Goal: Check status: Check status

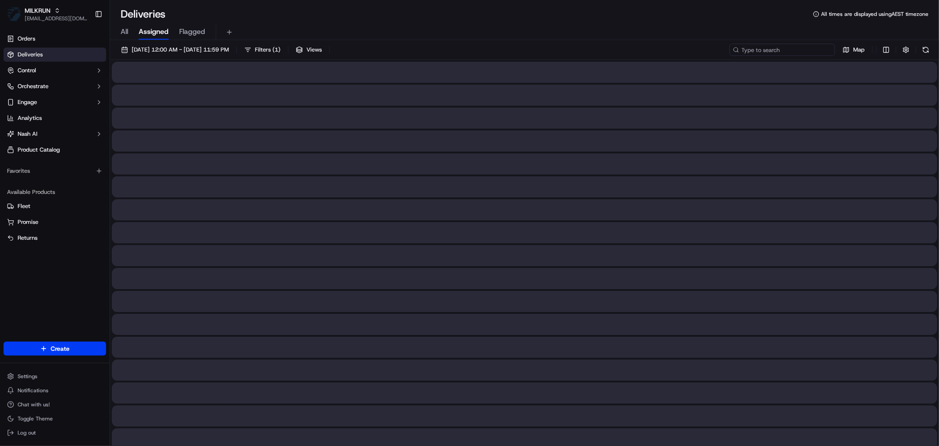
click at [784, 46] on input at bounding box center [783, 50] width 106 height 12
paste input "72B17"
type input "72B17"
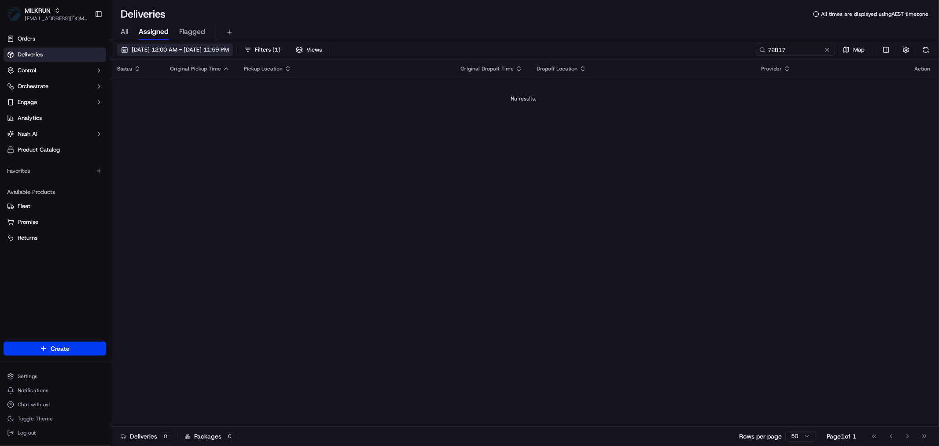
click at [200, 49] on span "[DATE] 12:00 AM - [DATE] 11:59 PM" at bounding box center [180, 50] width 97 height 8
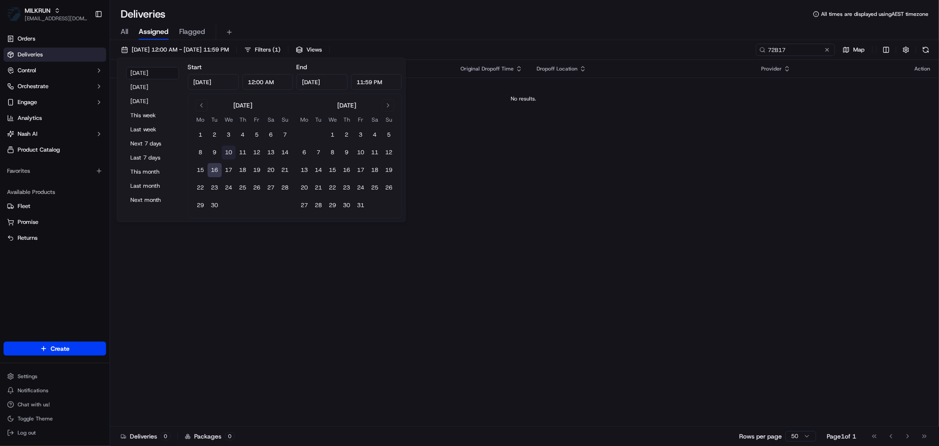
click at [234, 151] on button "10" at bounding box center [229, 152] width 14 height 14
type input "[DATE]"
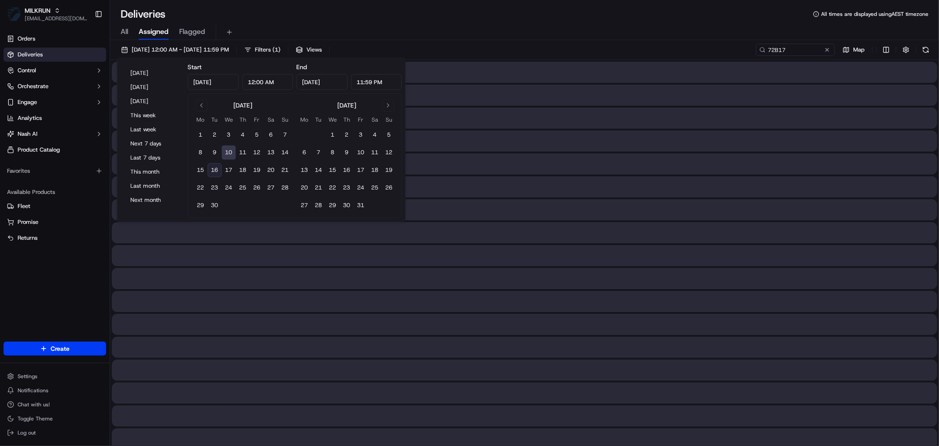
click at [216, 170] on button "16" at bounding box center [215, 170] width 14 height 14
type input "[DATE]"
click at [794, 53] on input "72B17" at bounding box center [783, 50] width 106 height 12
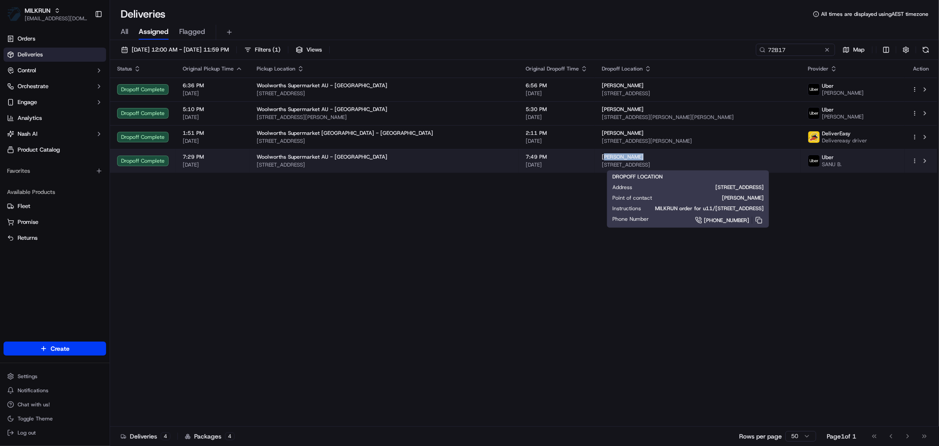
drag, startPoint x: 615, startPoint y: 155, endPoint x: 586, endPoint y: 156, distance: 29.1
click at [602, 156] on div "[PERSON_NAME]" at bounding box center [698, 156] width 192 height 7
click at [602, 156] on span "[PERSON_NAME]" at bounding box center [623, 156] width 42 height 7
drag, startPoint x: 608, startPoint y: 158, endPoint x: 579, endPoint y: 158, distance: 28.2
click at [595, 158] on td "[PERSON_NAME] [STREET_ADDRESS]" at bounding box center [698, 161] width 206 height 24
